Goal: Transaction & Acquisition: Download file/media

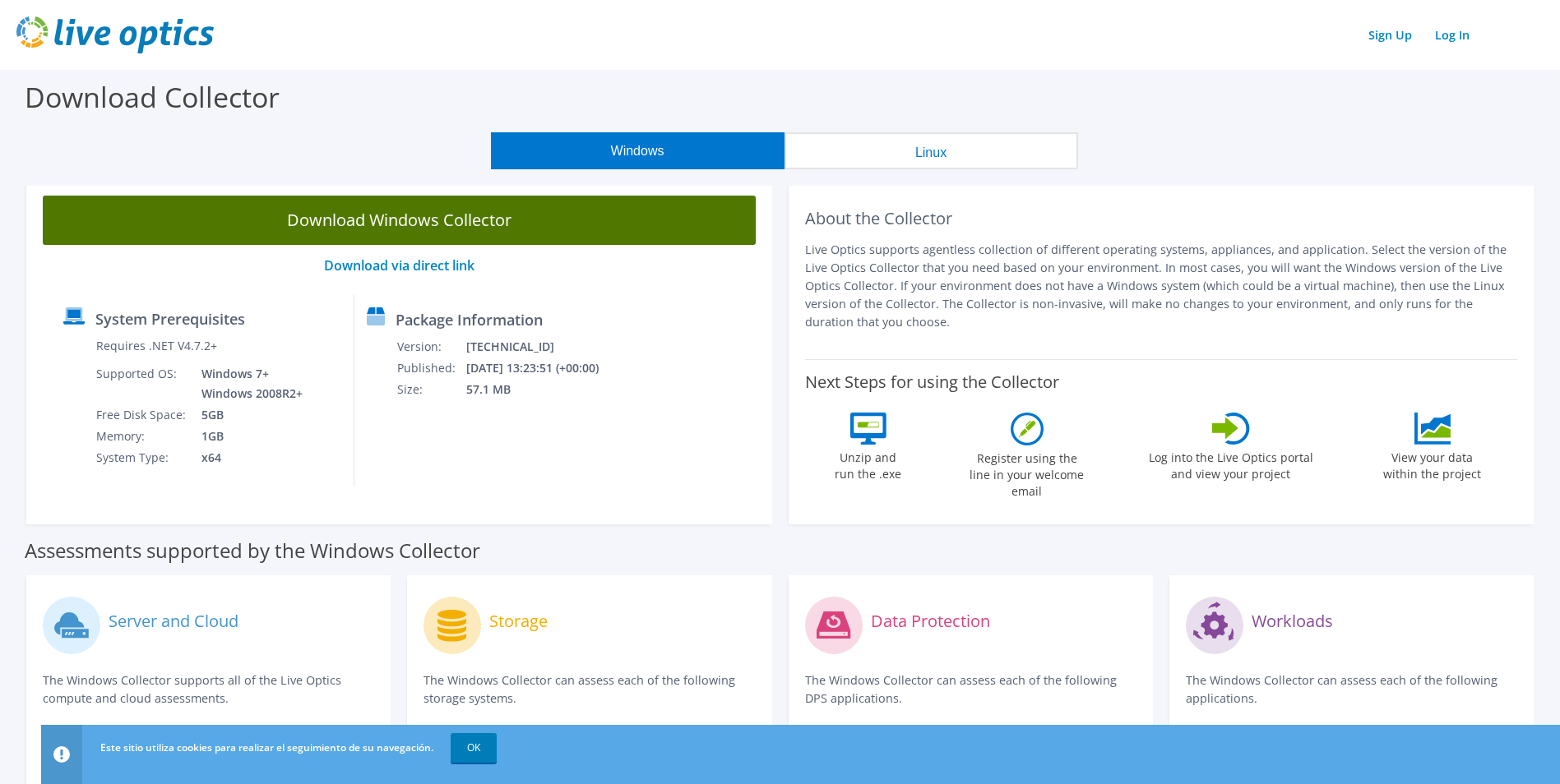
click at [398, 232] on link "Download Windows Collector" at bounding box center [398, 220] width 713 height 50
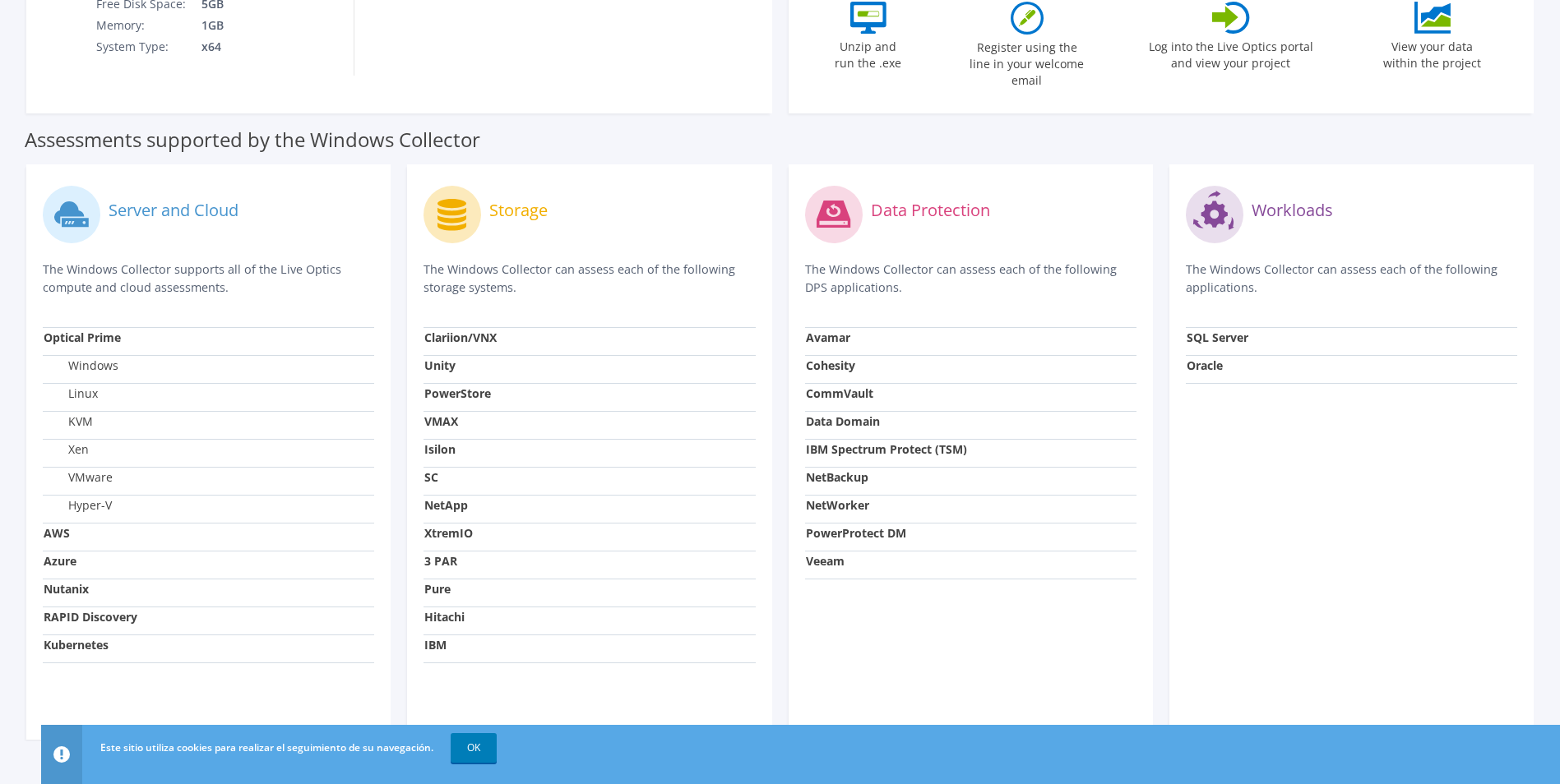
scroll to position [437, 0]
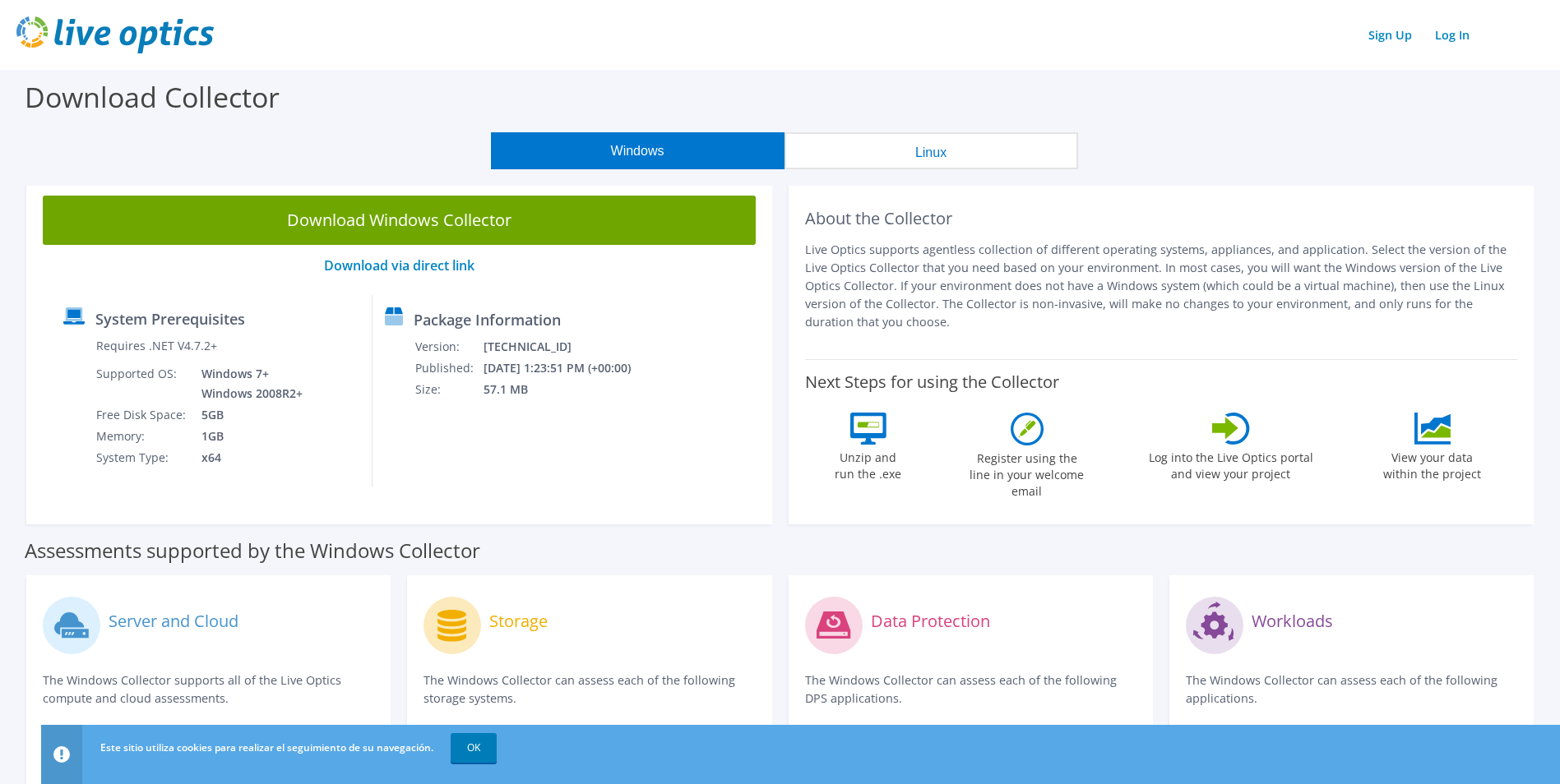
click at [917, 151] on button "Linux" at bounding box center [931, 150] width 294 height 37
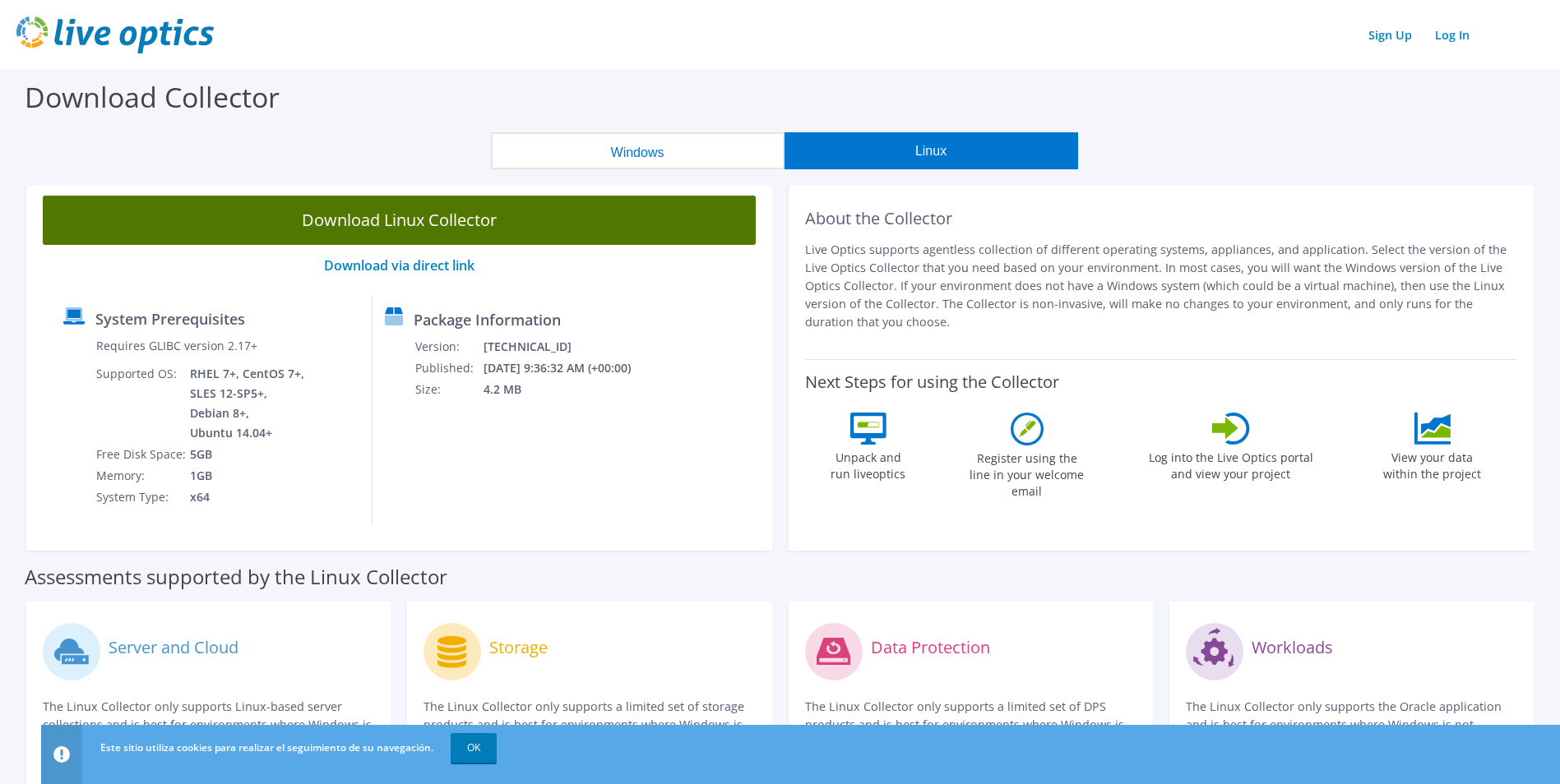
click at [370, 211] on link "Download Linux Collector" at bounding box center [398, 220] width 713 height 50
